Goal: Transaction & Acquisition: Purchase product/service

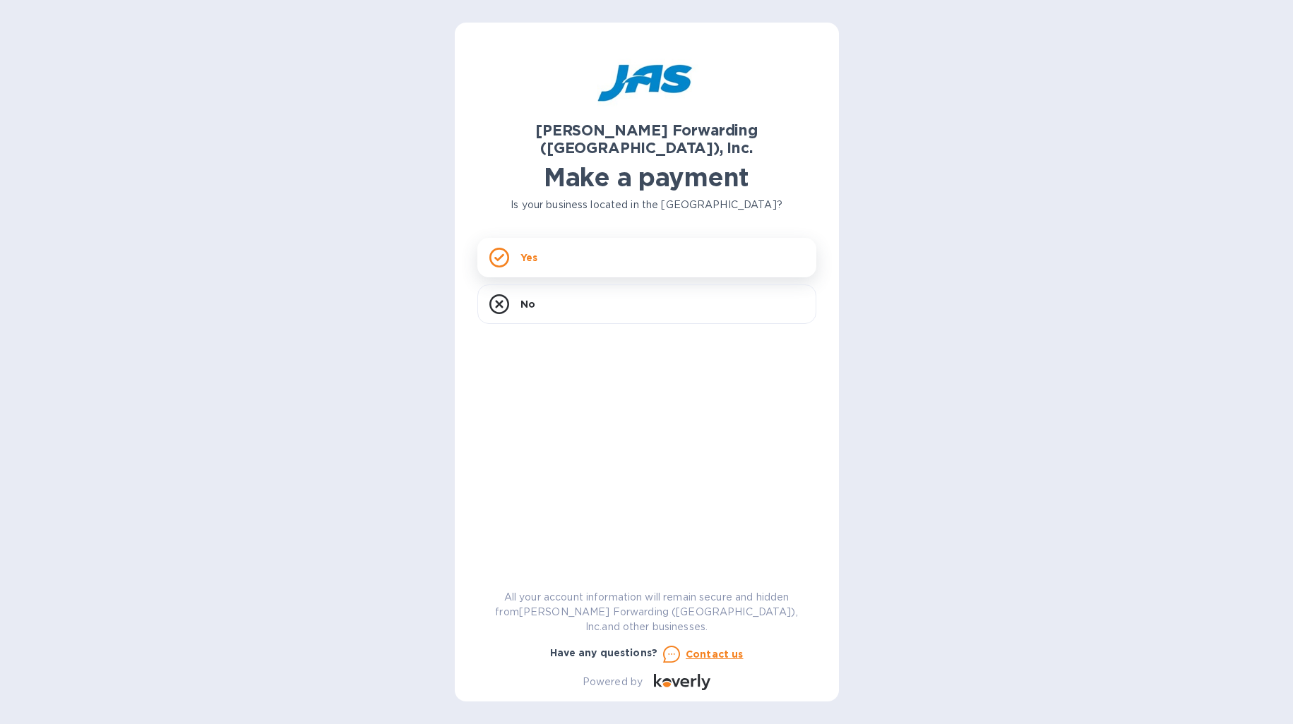
click at [643, 238] on div "Yes" at bounding box center [646, 258] width 339 height 40
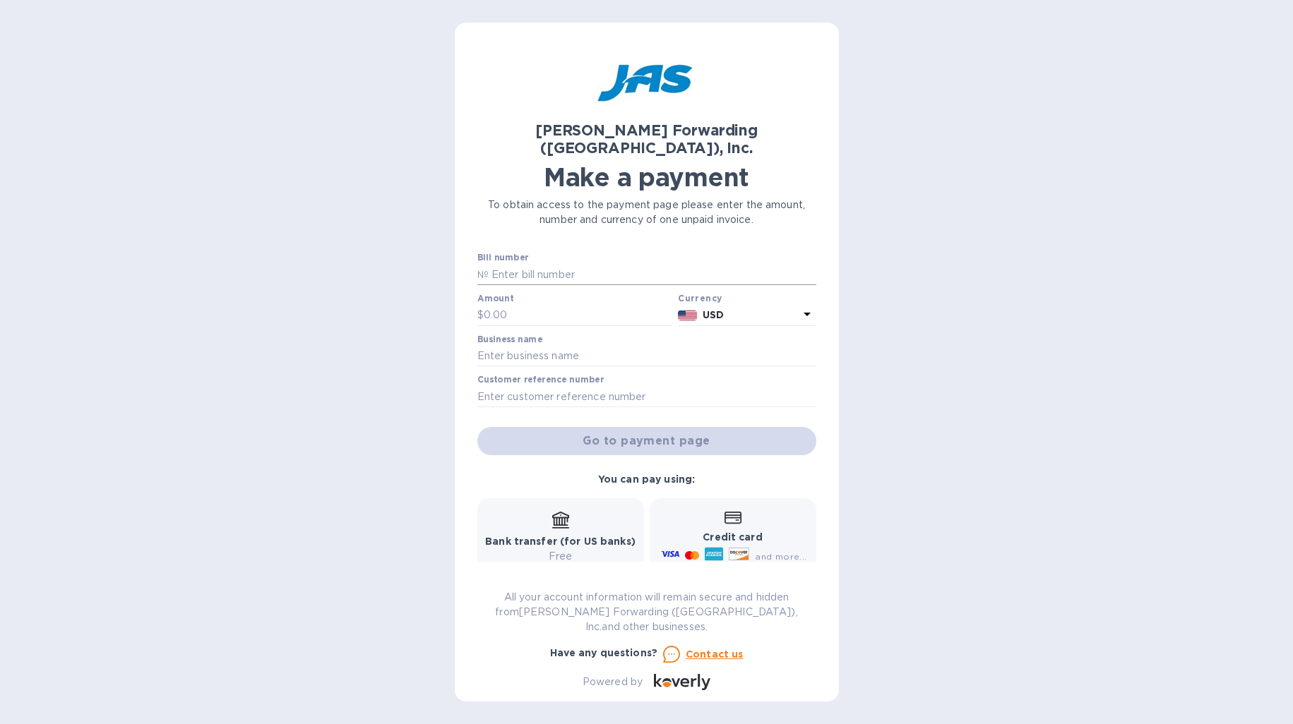
click at [557, 264] on input "text" at bounding box center [653, 274] width 328 height 21
paste input "DET503408974"
type input "DET503408974"
click at [508, 305] on input "text" at bounding box center [578, 315] width 189 height 21
click at [511, 305] on input "text" at bounding box center [578, 315] width 189 height 21
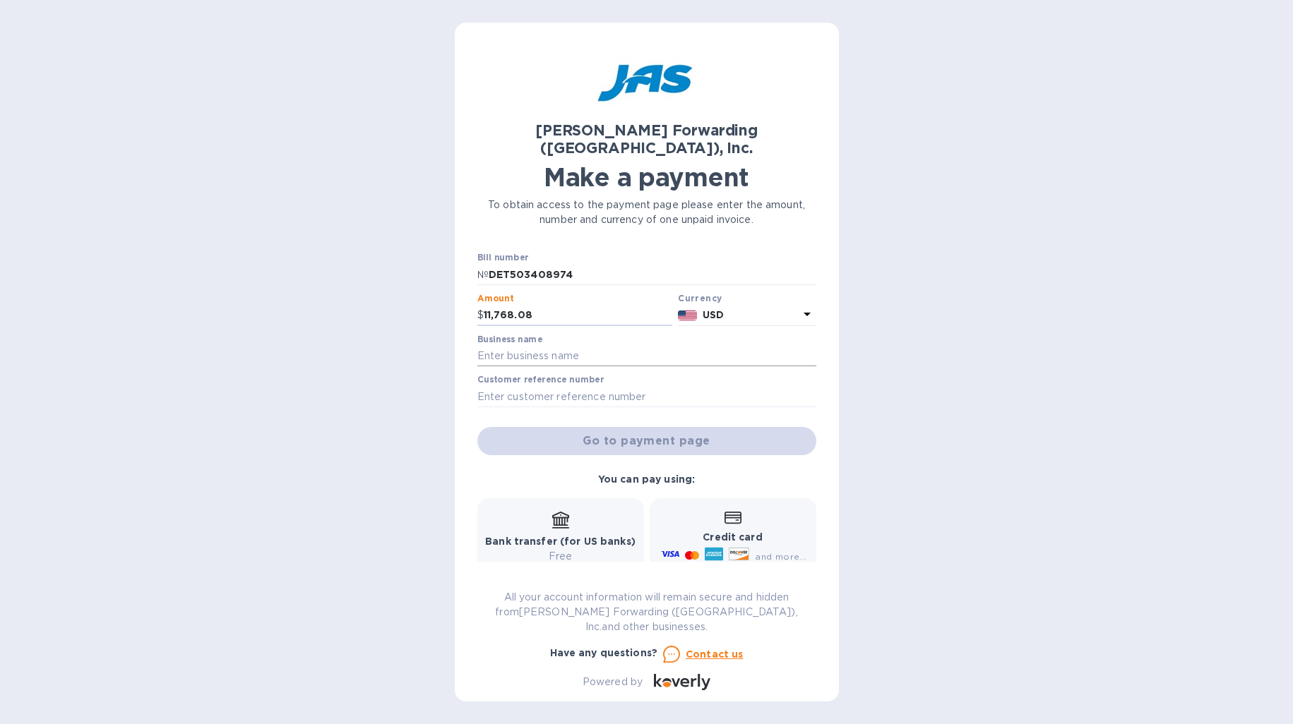
type input "11,768.08"
click at [527, 346] on input "text" at bounding box center [646, 356] width 339 height 21
paste input "RIVALRY TROPHY LLC"
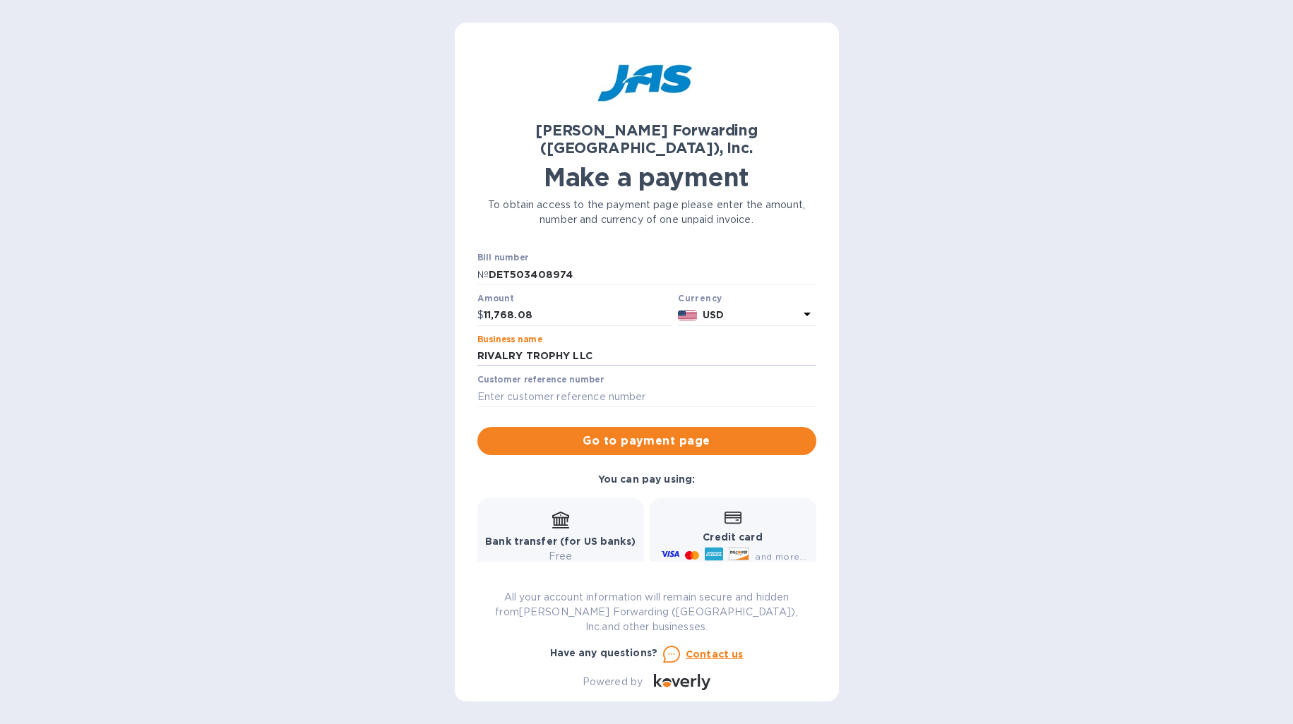
type input "RIVALRY TROPHY LLC"
click at [540, 376] on label "Customer reference number" at bounding box center [540, 380] width 126 height 8
click at [533, 386] on input "text" at bounding box center [646, 396] width 339 height 21
paste input "S508920030"
type input "S508920030"
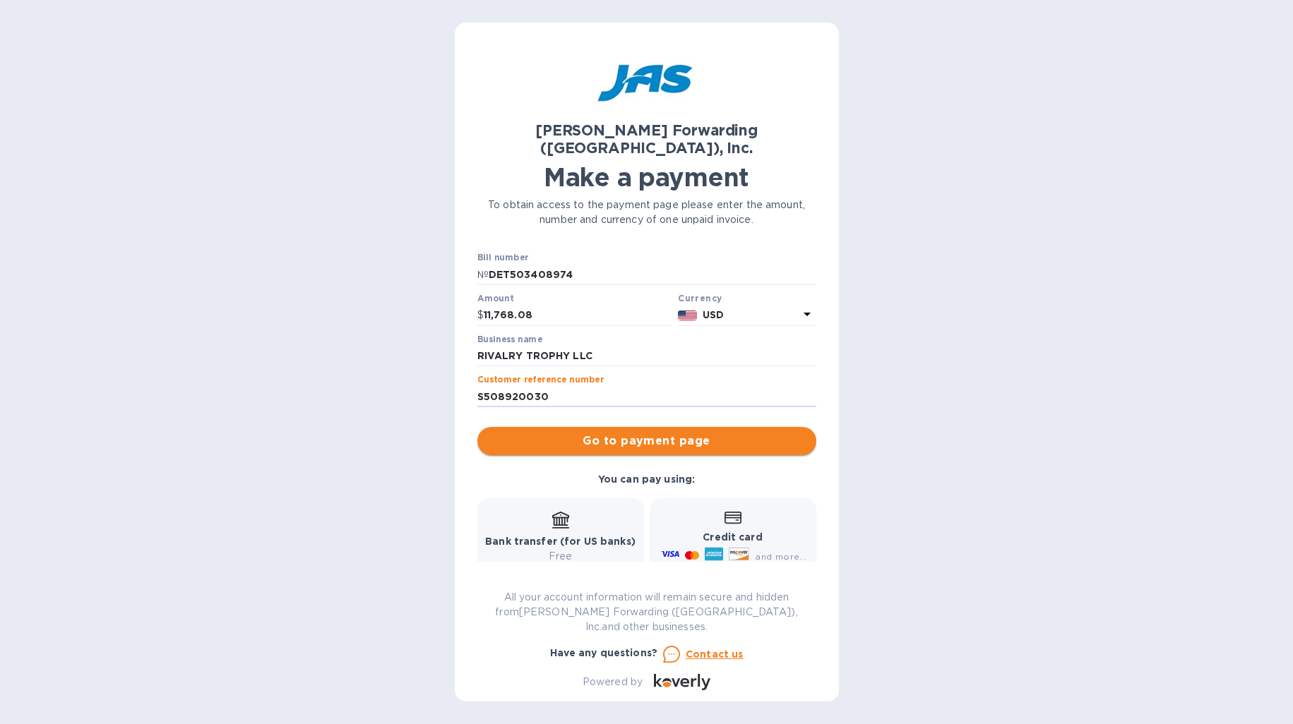
click at [655, 433] on span "Go to payment page" at bounding box center [647, 441] width 316 height 17
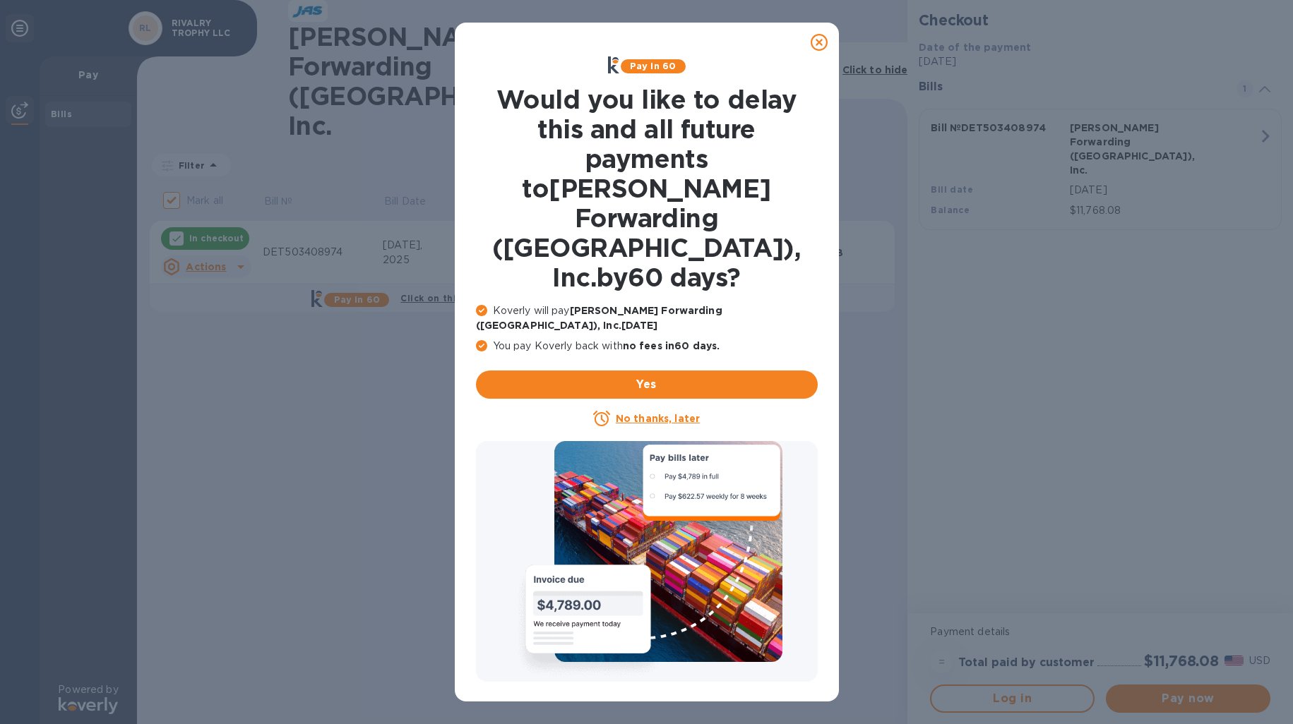
click at [638, 413] on u "No thanks, later" at bounding box center [658, 418] width 84 height 11
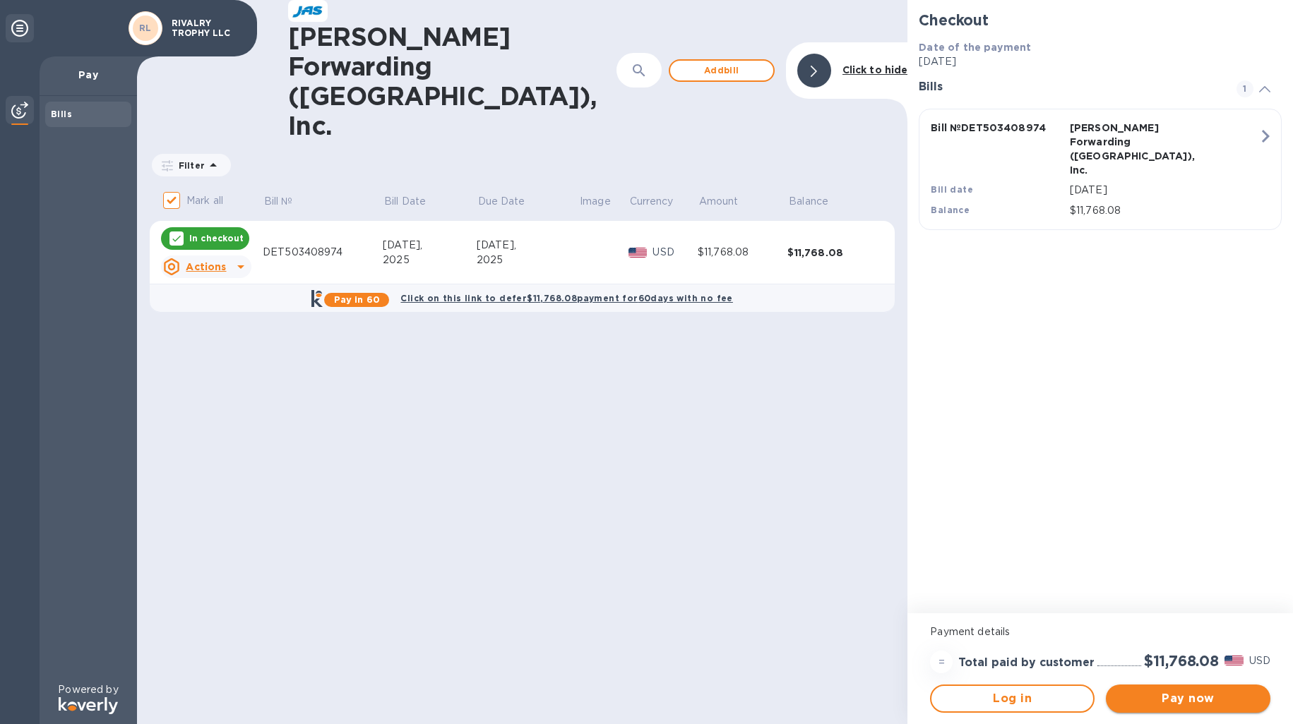
click at [1155, 692] on span "Pay now" at bounding box center [1188, 699] width 142 height 17
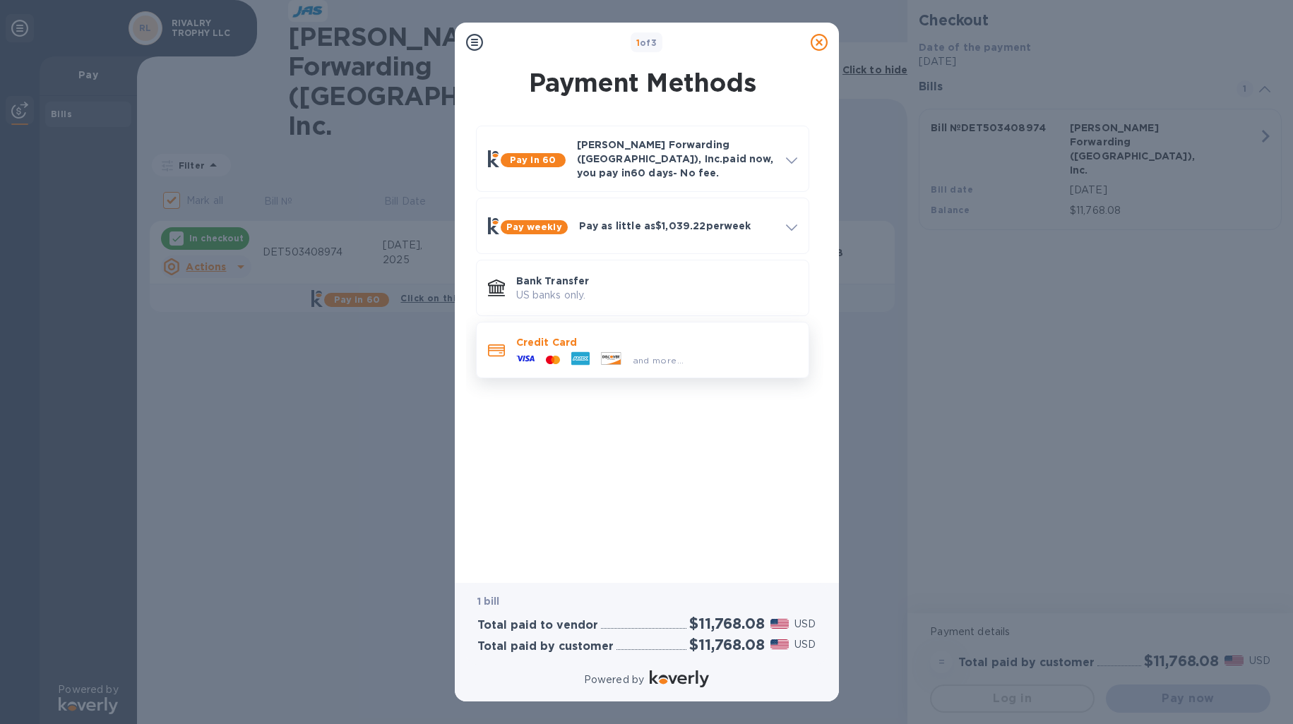
click at [634, 355] on span "and more..." at bounding box center [659, 360] width 52 height 11
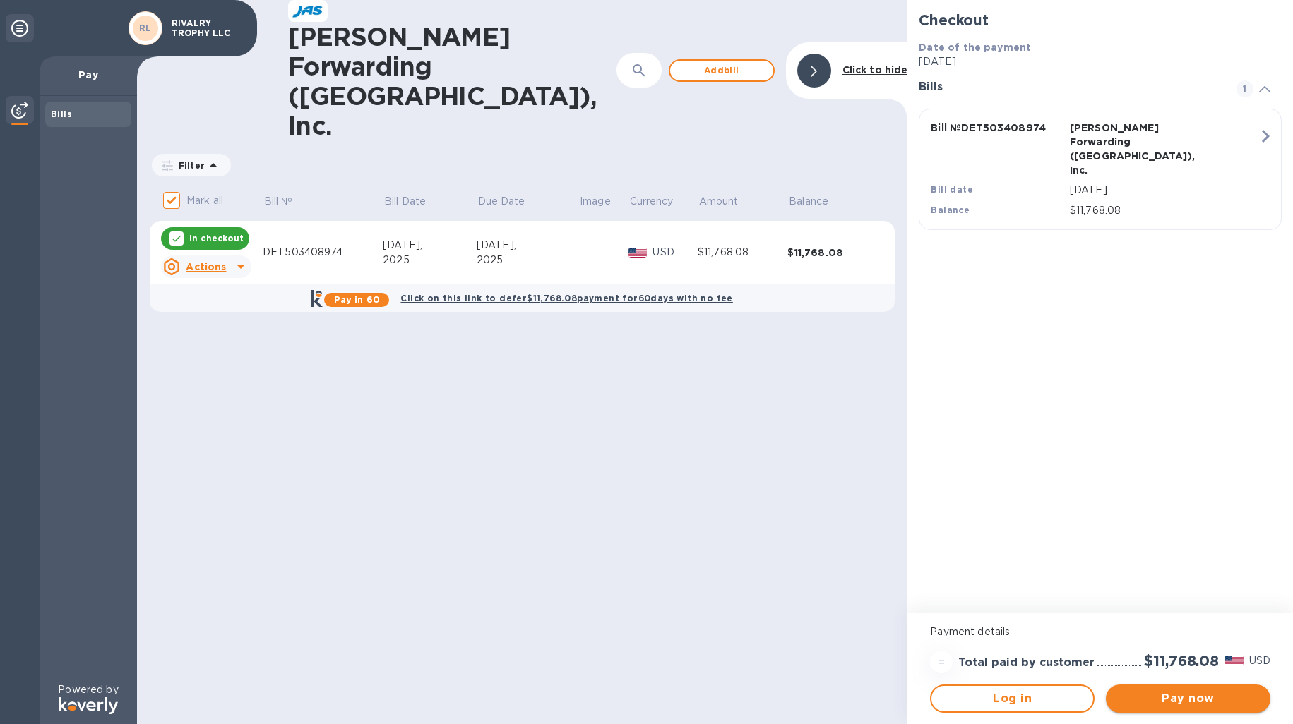
click at [1210, 703] on span "Pay now" at bounding box center [1188, 699] width 142 height 17
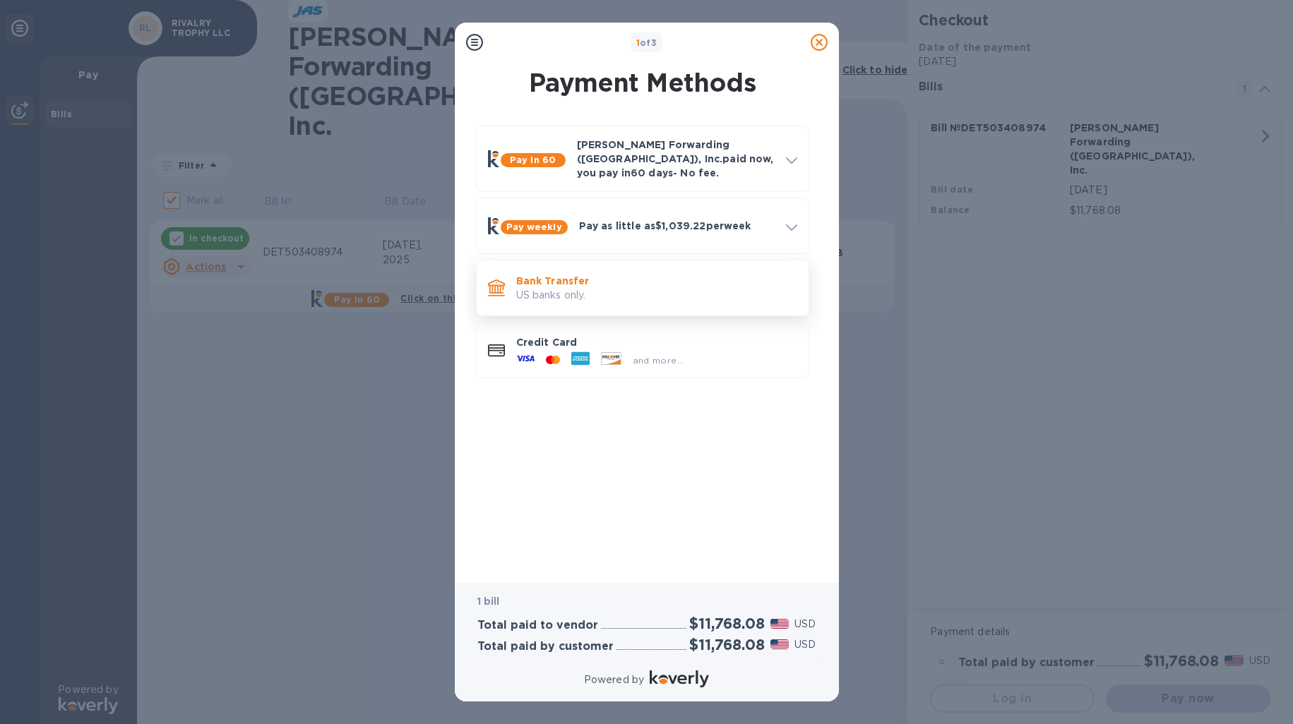
click at [619, 275] on p "Bank Transfer" at bounding box center [656, 281] width 281 height 14
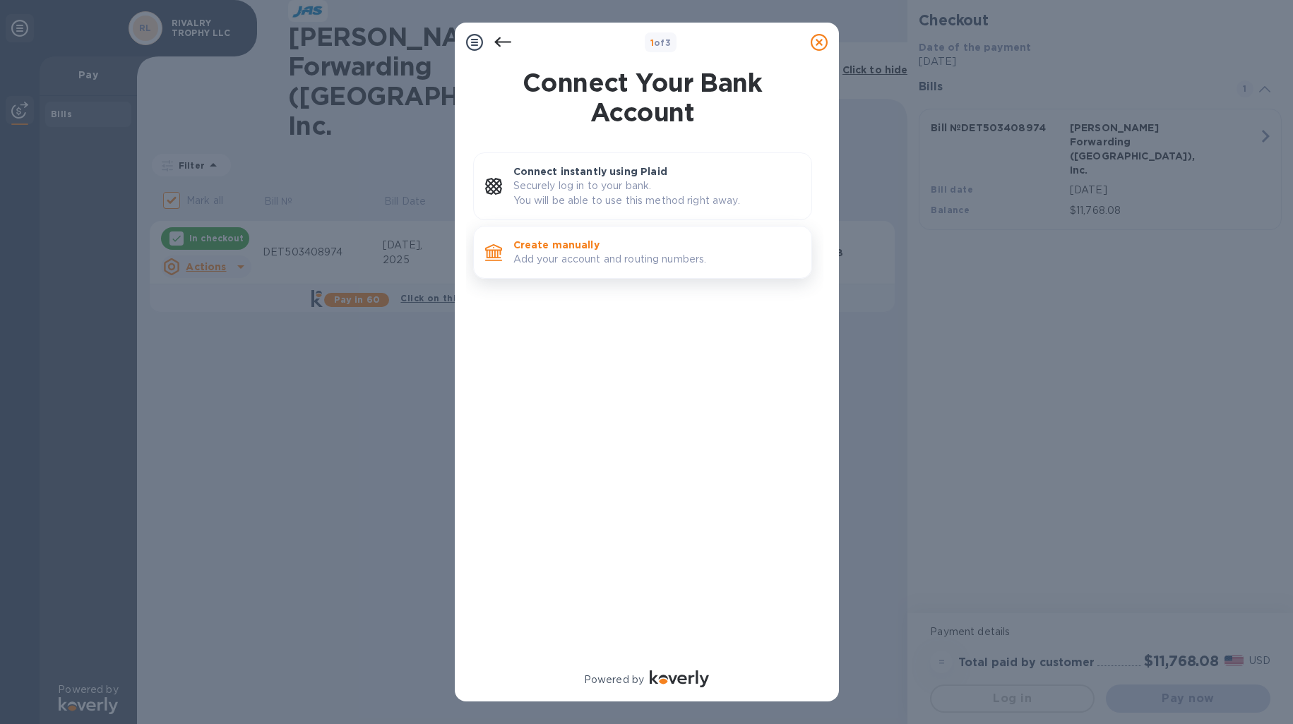
click at [699, 259] on p "Add your account and routing numbers." at bounding box center [656, 259] width 287 height 15
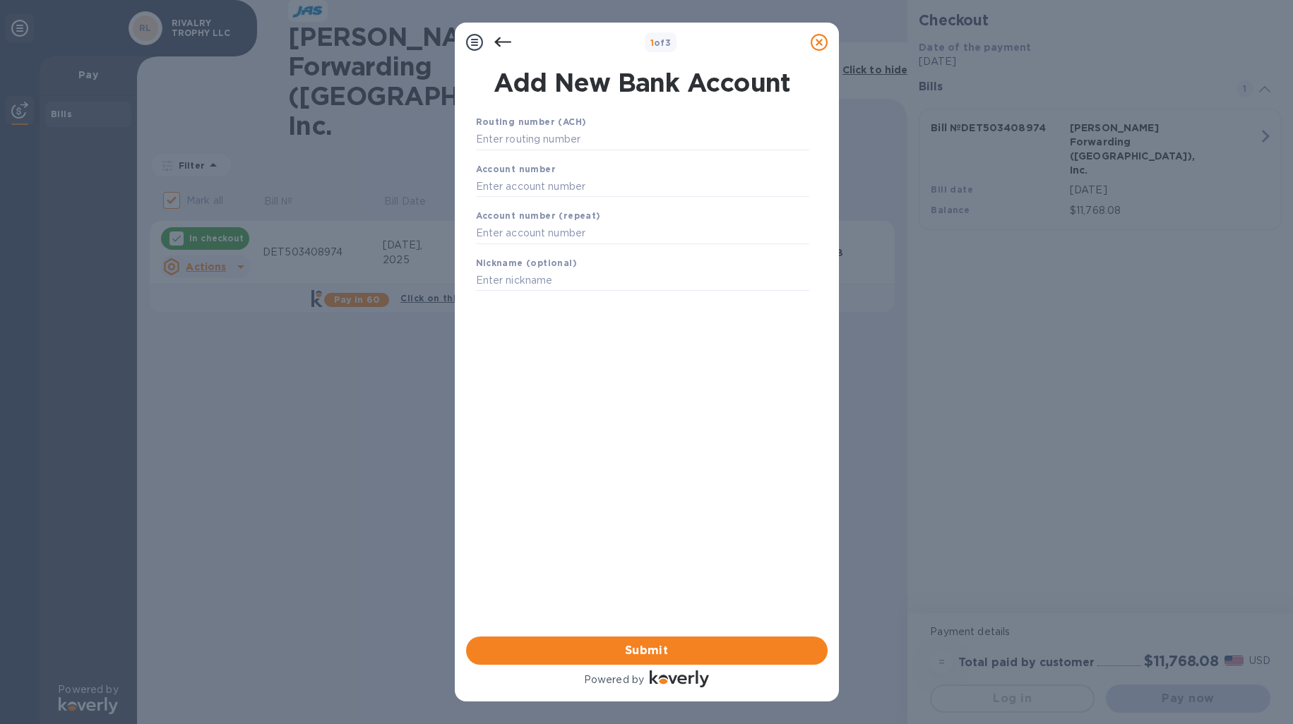
click at [497, 37] on icon at bounding box center [502, 42] width 17 height 17
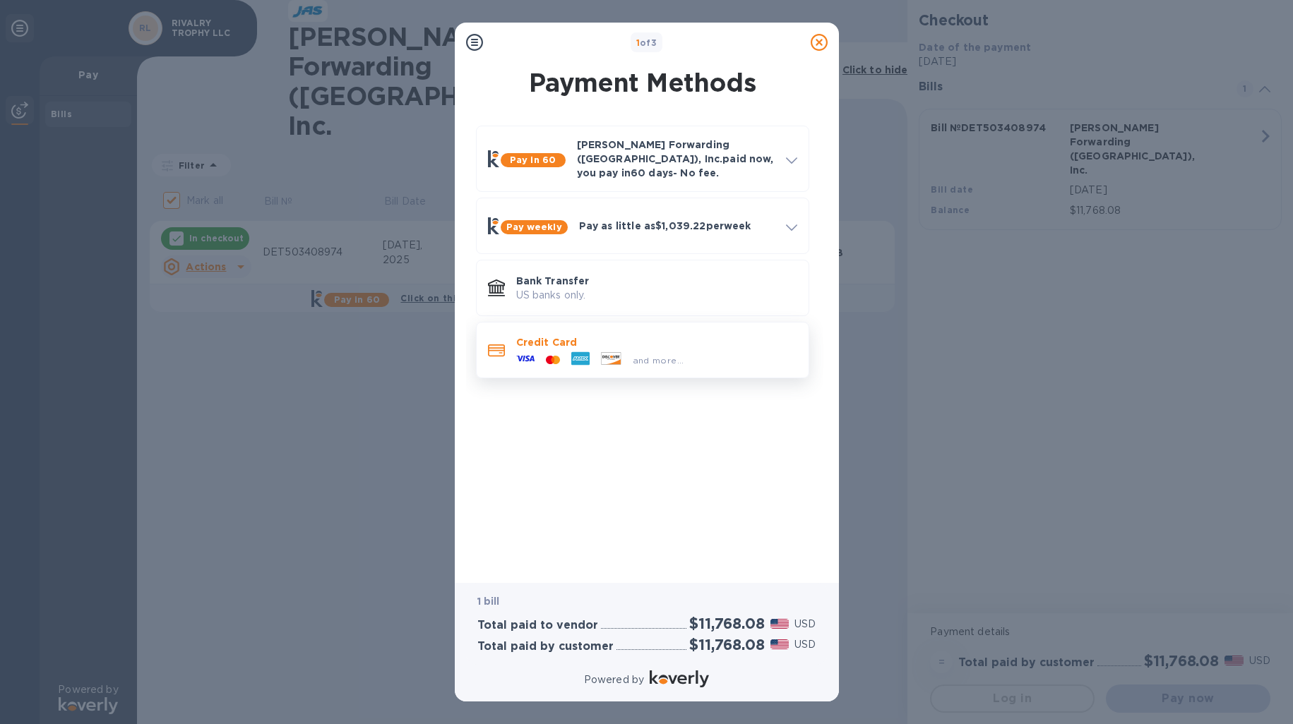
click at [658, 353] on div "and more..." at bounding box center [658, 360] width 63 height 15
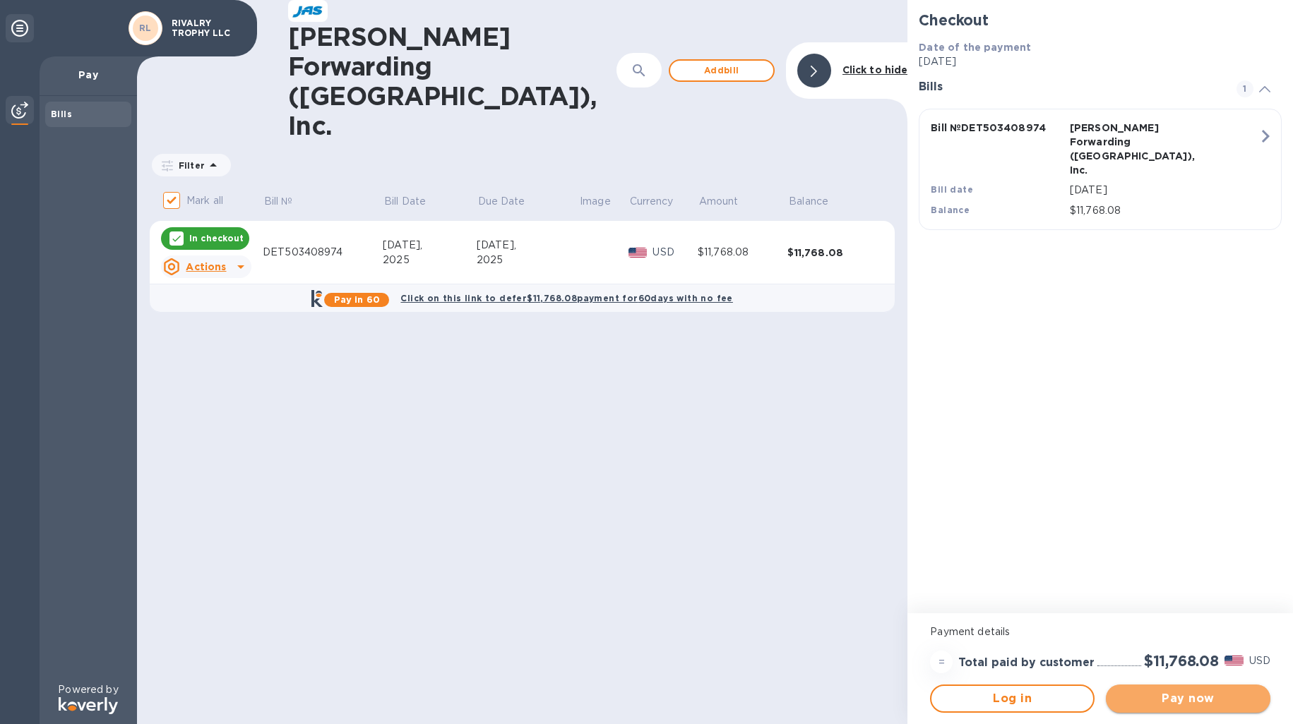
click at [1181, 700] on span "Pay now" at bounding box center [1188, 699] width 142 height 17
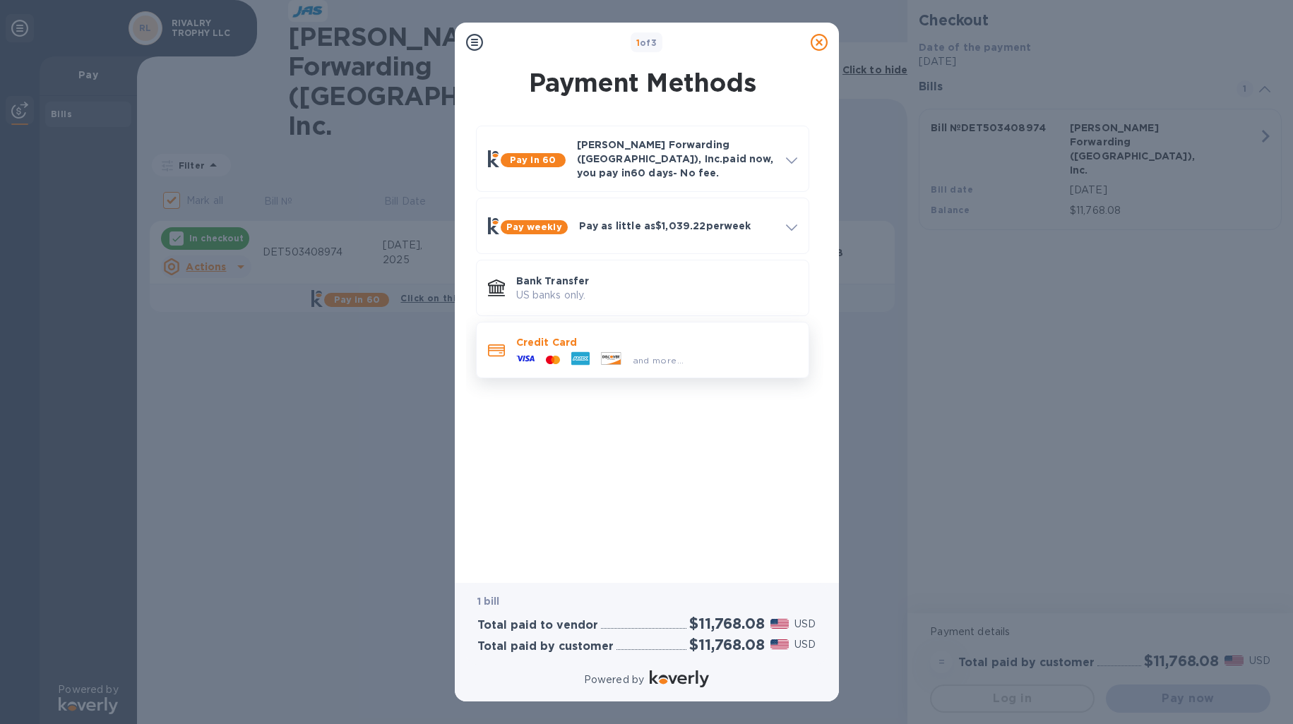
click at [660, 355] on span "and more..." at bounding box center [659, 360] width 52 height 11
